Goal: Information Seeking & Learning: Learn about a topic

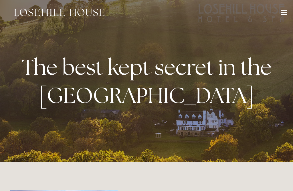
click at [285, 13] on div at bounding box center [284, 13] width 6 height 6
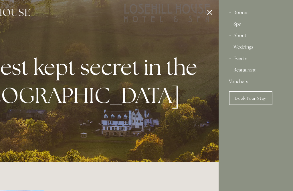
click at [241, 60] on div "Events" at bounding box center [256, 58] width 54 height 11
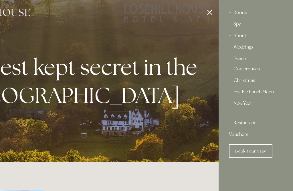
click at [241, 15] on div "Rooms" at bounding box center [256, 12] width 54 height 11
click at [238, 77] on div "Spa" at bounding box center [256, 76] width 54 height 11
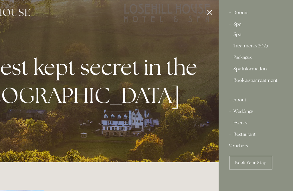
click at [211, 13] on div at bounding box center [72, 95] width 293 height 191
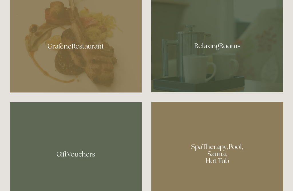
scroll to position [340, 0]
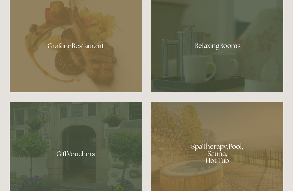
click at [219, 165] on div at bounding box center [218, 150] width 132 height 99
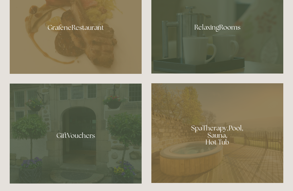
click at [88, 44] on div at bounding box center [76, 25] width 132 height 97
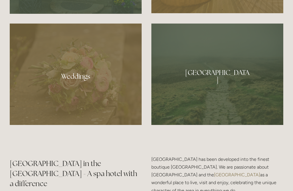
scroll to position [528, 0]
click at [221, 93] on div at bounding box center [218, 73] width 132 height 101
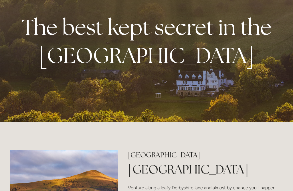
scroll to position [0, 0]
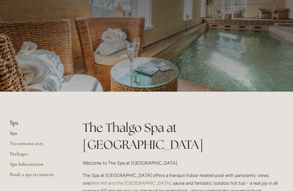
scroll to position [28, 0]
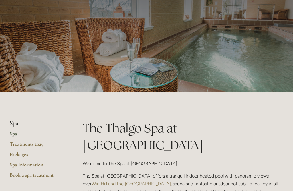
click at [23, 154] on link "Packages" at bounding box center [37, 156] width 55 height 10
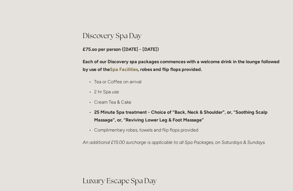
scroll to position [434, 0]
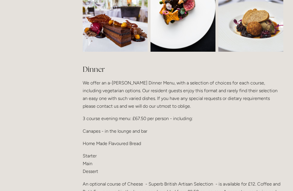
scroll to position [653, 0]
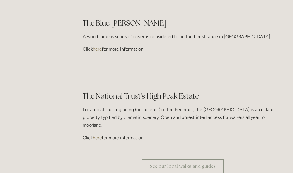
scroll to position [1685, 0]
